Goal: Register for event/course

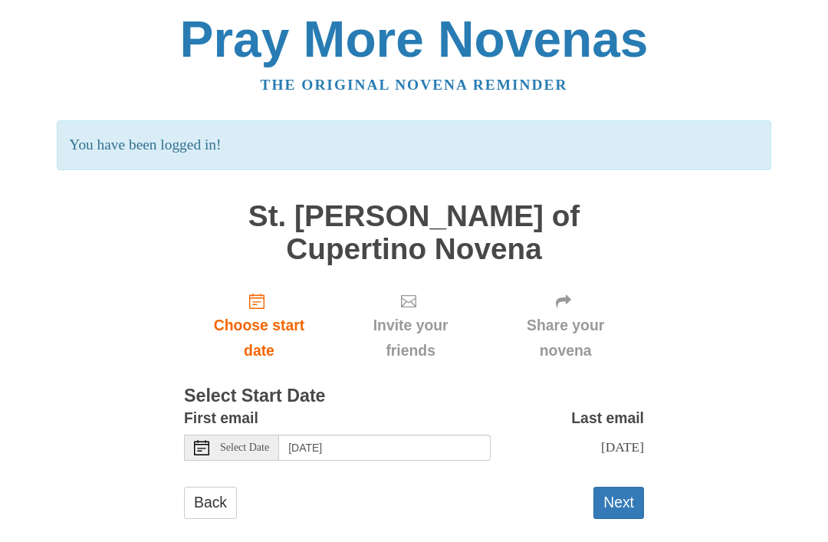
click at [260, 313] on span "Choose start date" at bounding box center [259, 338] width 120 height 51
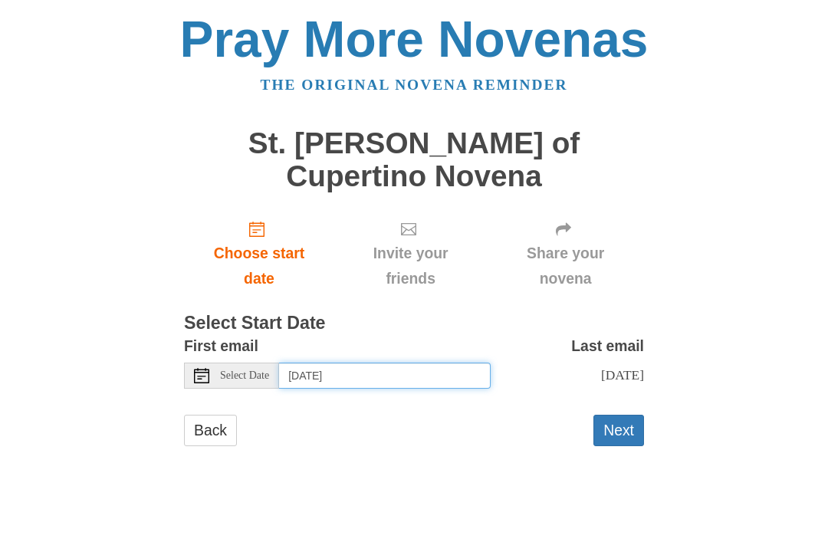
click at [419, 363] on input "Thursday, October 9th" at bounding box center [385, 376] width 212 height 26
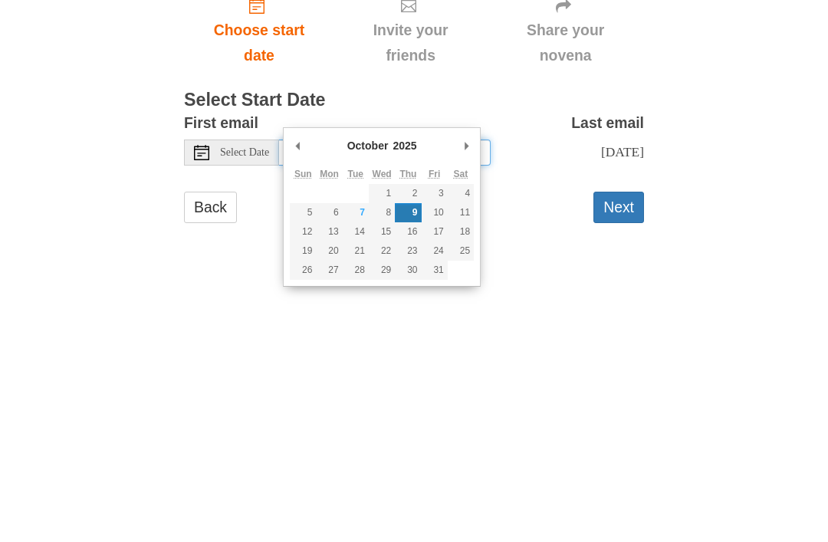
type input "Wednesday, October 8th"
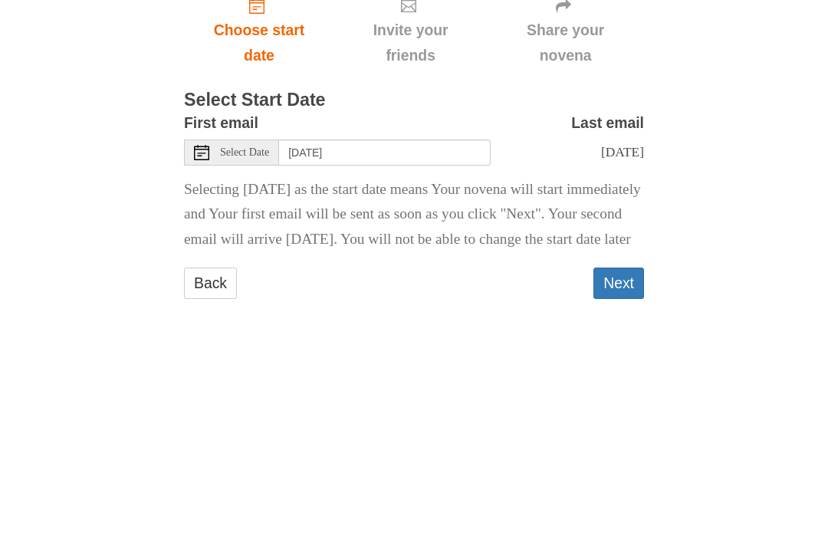
scroll to position [9, 0]
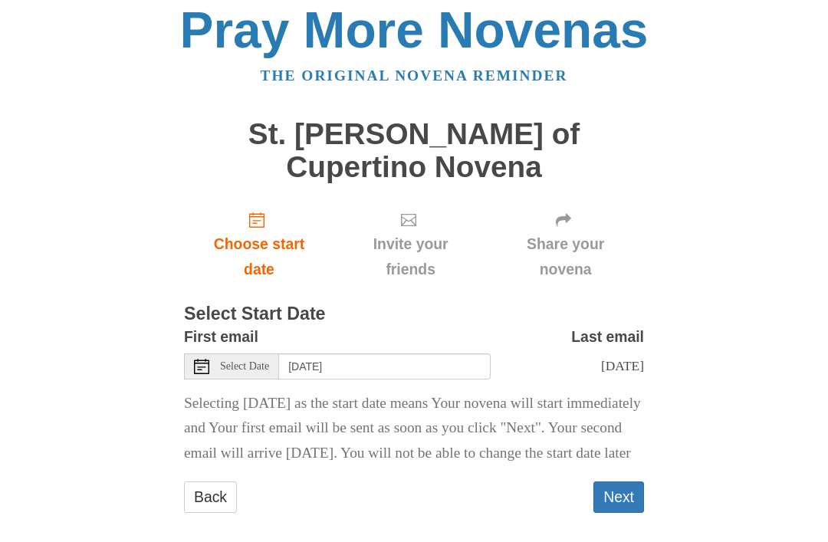
click at [621, 482] on button "Next" at bounding box center [619, 497] width 51 height 31
click at [567, 232] on span "Share your novena" at bounding box center [565, 257] width 127 height 51
click at [620, 482] on button "Next" at bounding box center [619, 497] width 51 height 31
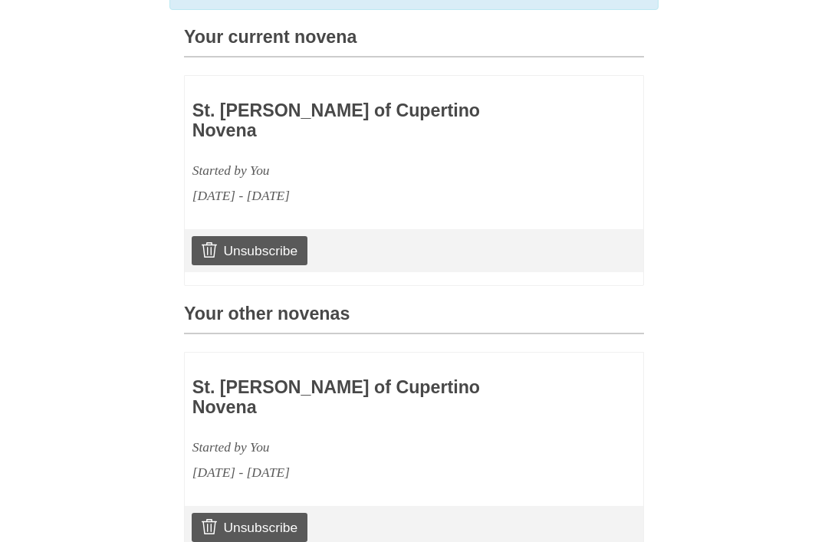
scroll to position [484, 0]
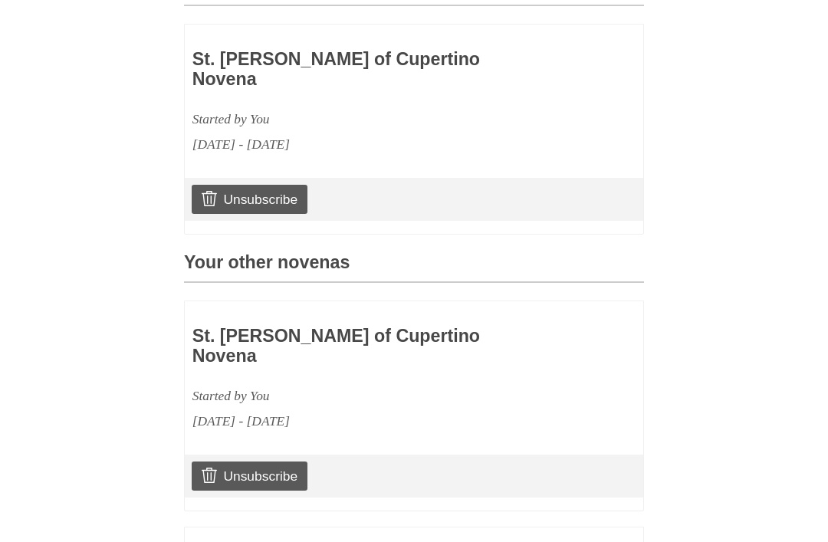
click at [265, 463] on link "Unsubscribe" at bounding box center [250, 477] width 116 height 29
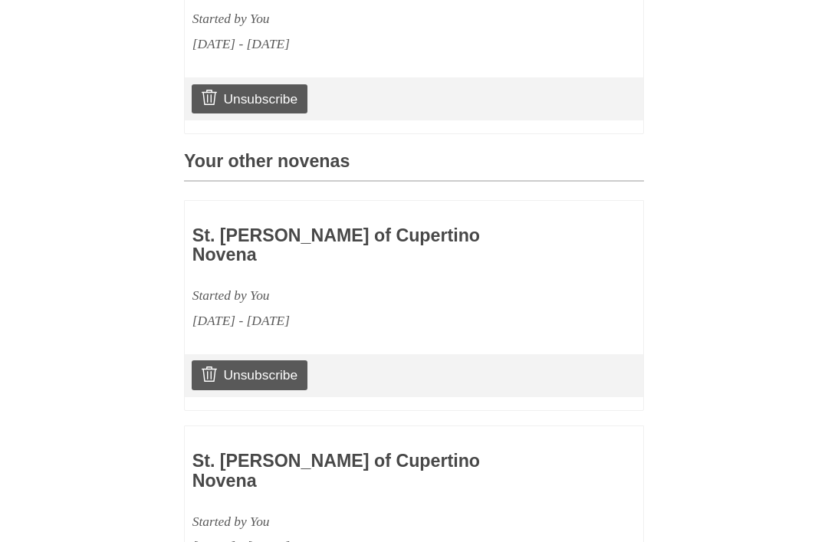
scroll to position [690, 0]
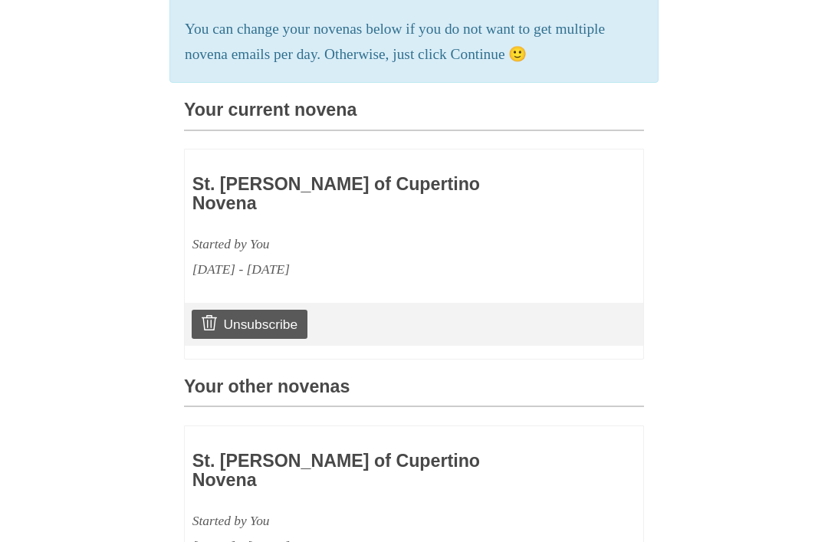
scroll to position [485, 0]
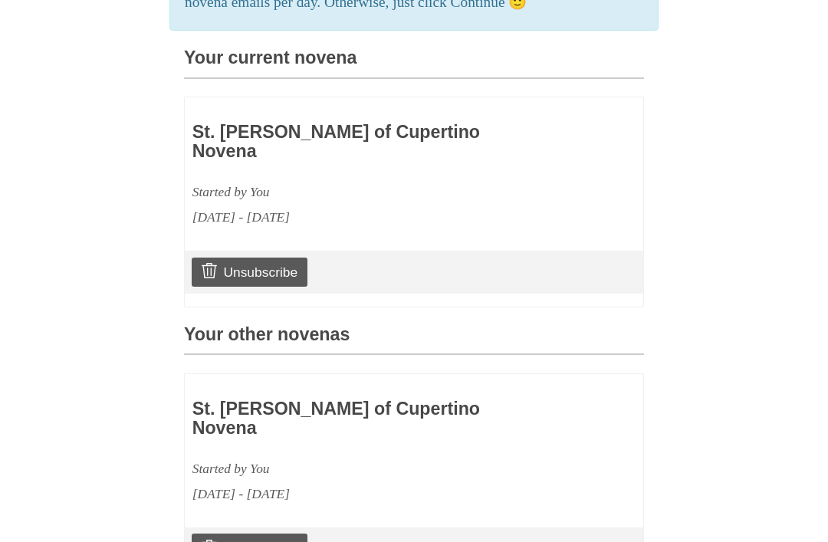
click at [258, 534] on link "Unsubscribe" at bounding box center [250, 548] width 116 height 29
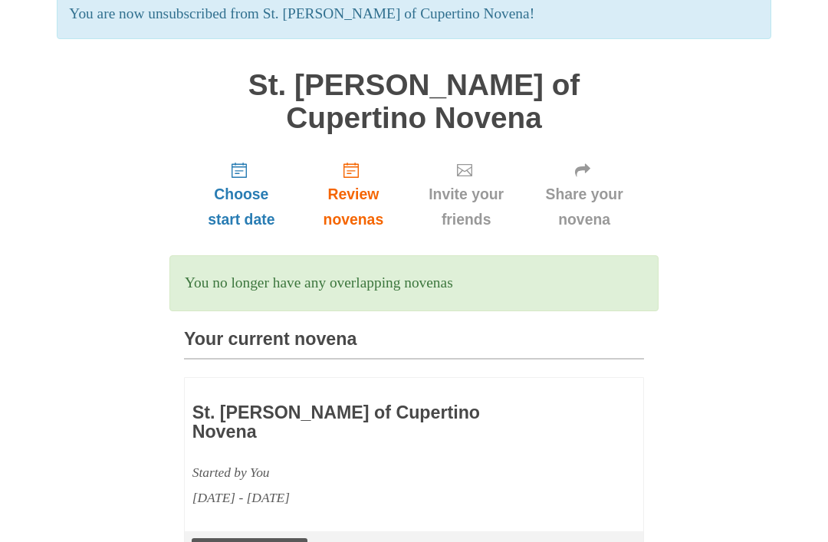
scroll to position [199, 0]
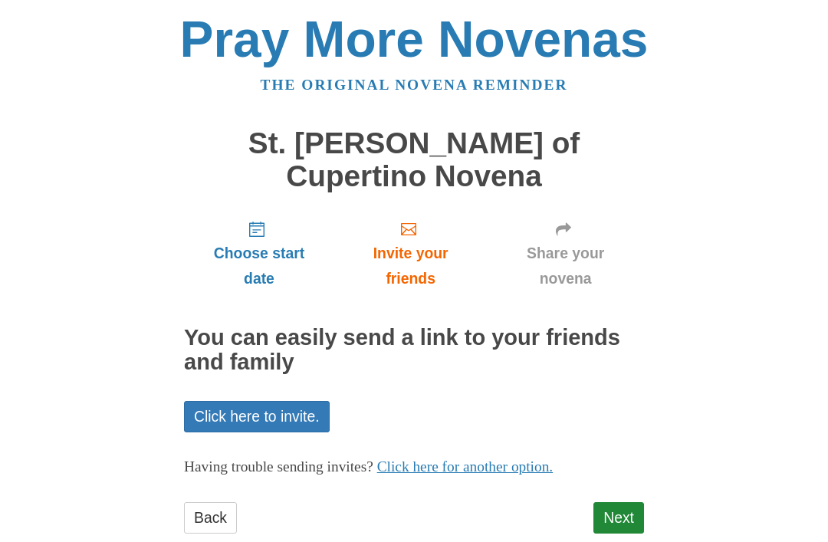
click at [262, 401] on link "Click here to invite." at bounding box center [257, 416] width 146 height 31
